Goal: Transaction & Acquisition: Purchase product/service

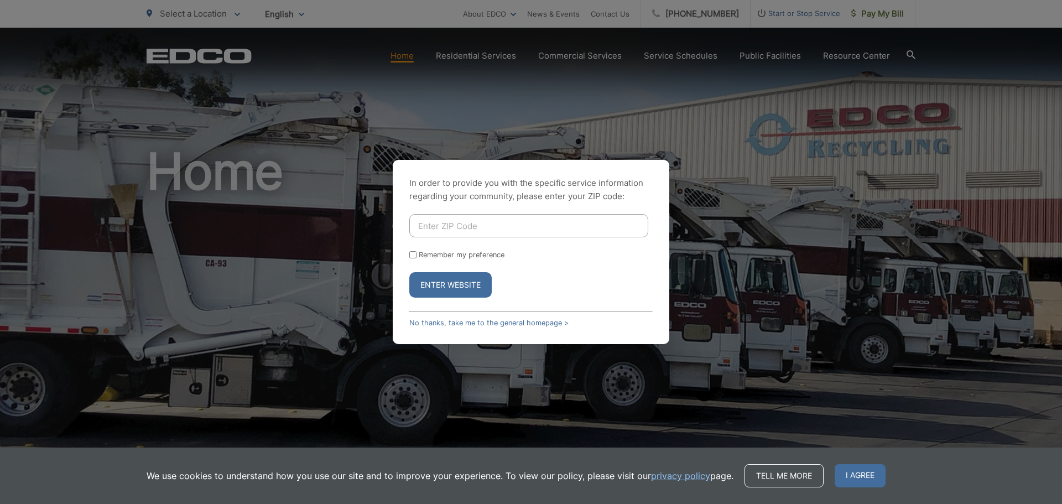
click at [616, 219] on input "Enter ZIP Code" at bounding box center [528, 225] width 239 height 23
type input "92069"
click at [413, 257] on input "Remember my preference" at bounding box center [412, 254] width 7 height 7
checkbox input "true"
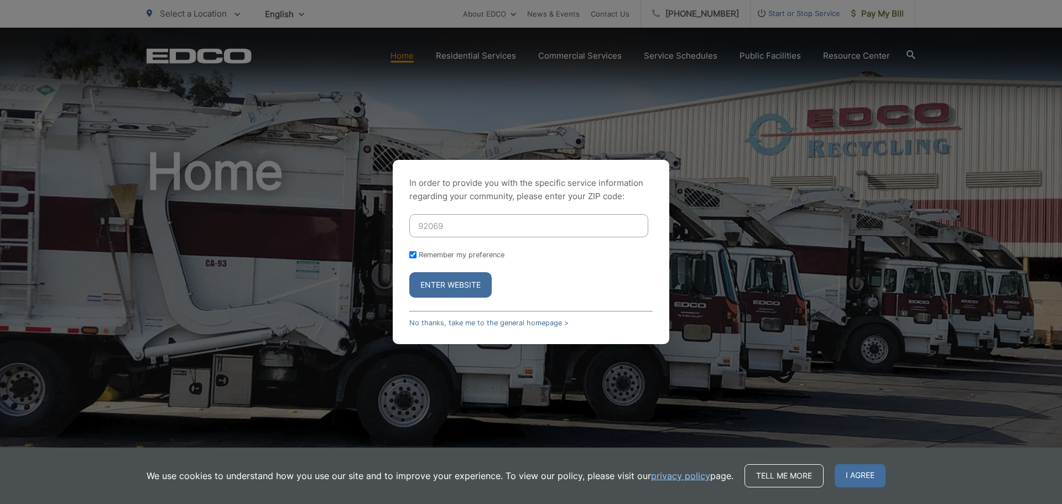
click at [445, 284] on button "Enter Website" at bounding box center [450, 284] width 82 height 25
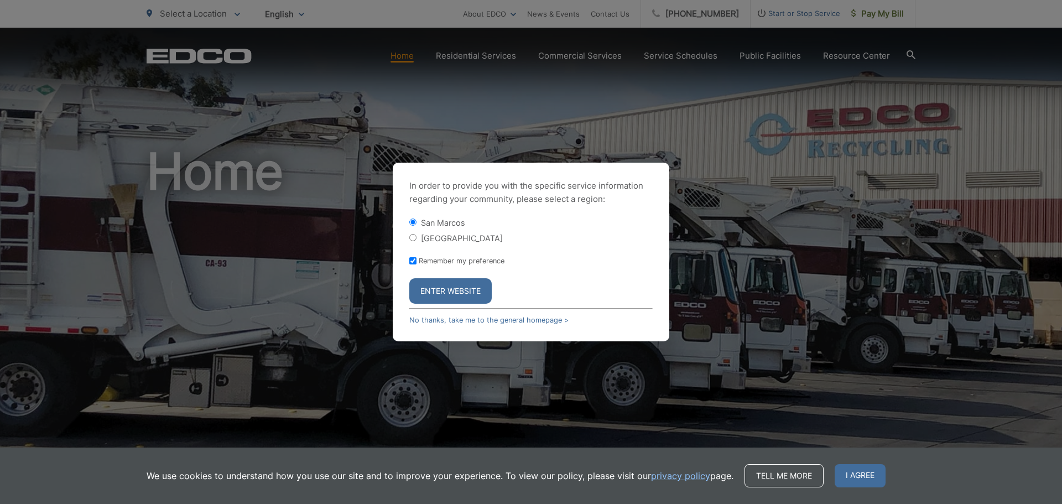
click at [450, 284] on button "Enter Website" at bounding box center [450, 290] width 82 height 25
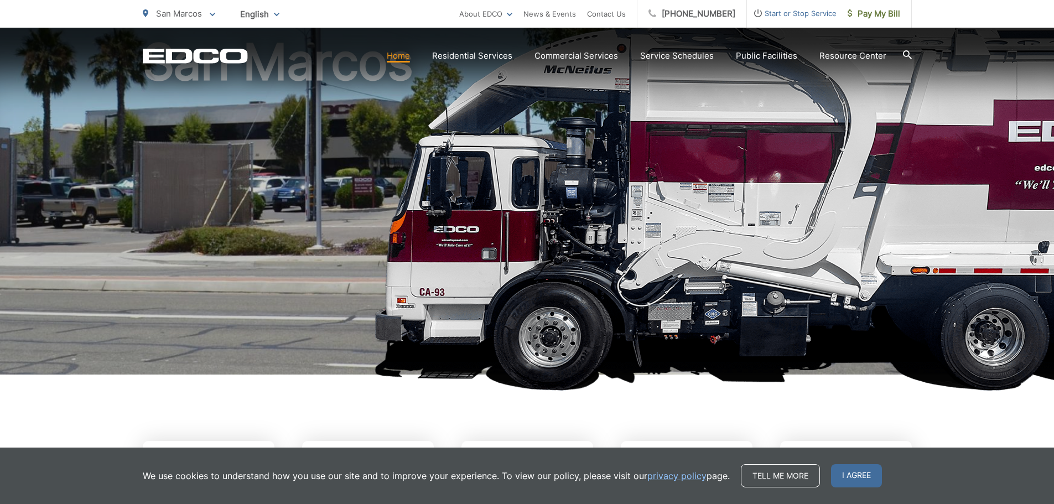
scroll to position [443, 0]
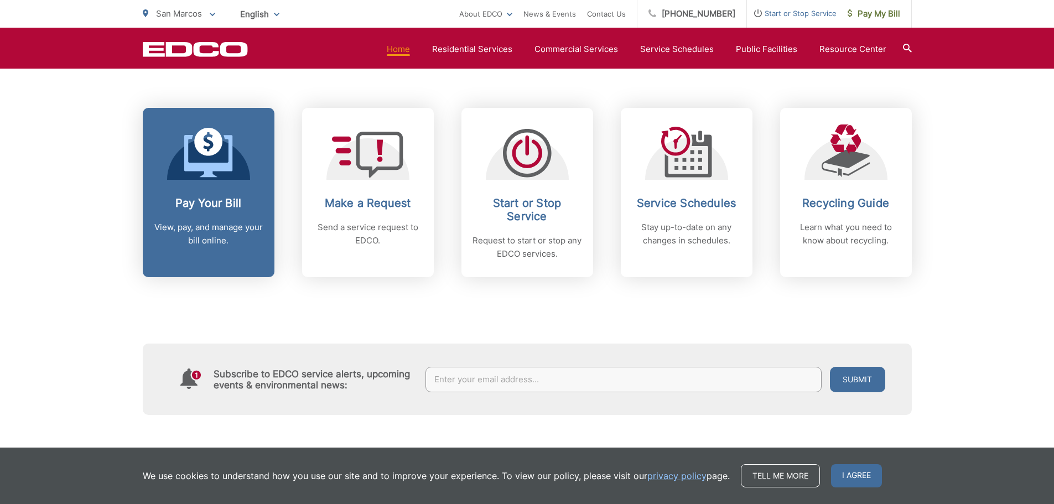
click at [236, 188] on link "Pay Your Bill View, pay, and manage your bill online." at bounding box center [209, 192] width 132 height 169
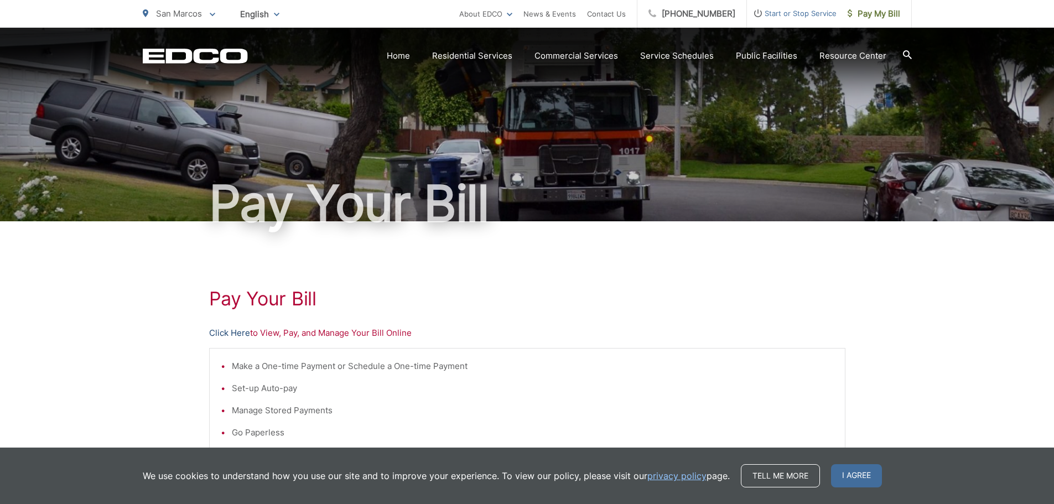
click at [227, 334] on link "Click Here" at bounding box center [229, 332] width 41 height 13
